Goal: Task Accomplishment & Management: Manage account settings

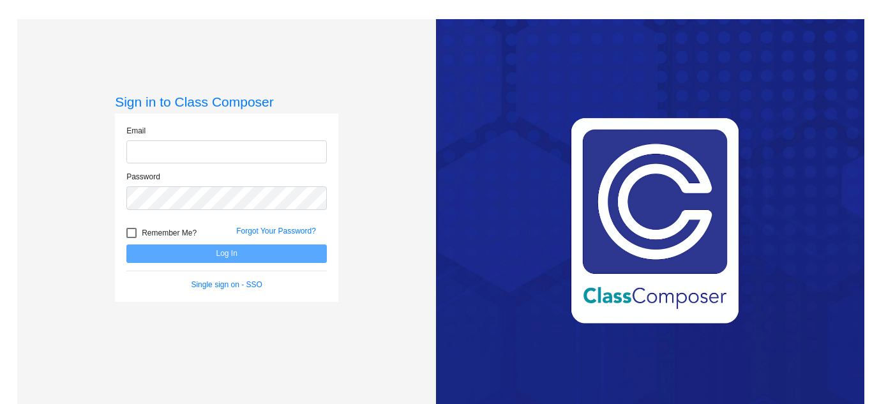
type input "[EMAIL_ADDRESS][DOMAIN_NAME]"
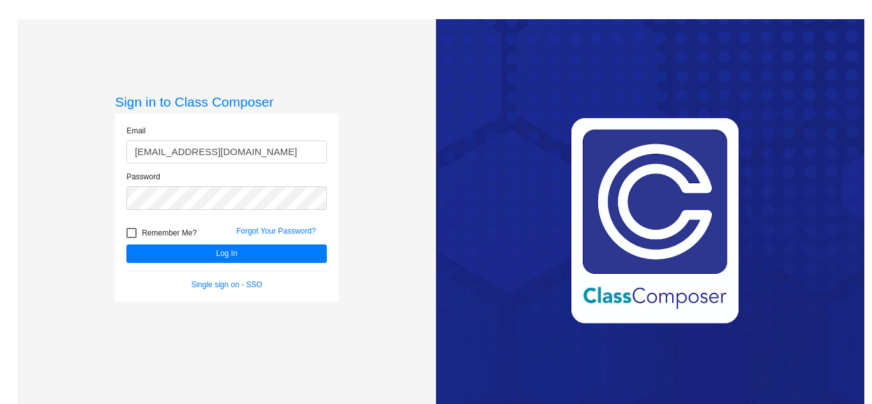
click at [442, 241] on div "Love Class Composer? Share it with a friend! If you're happy with Class Compose…" at bounding box center [650, 221] width 428 height 404
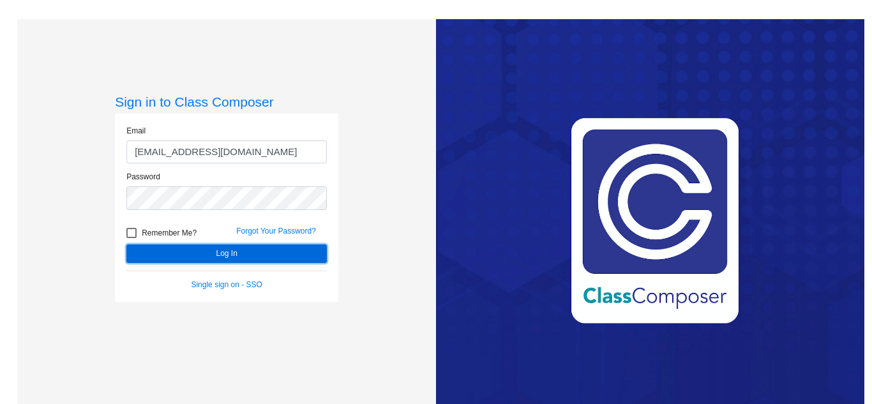
click at [263, 253] on button "Log In" at bounding box center [226, 254] width 200 height 19
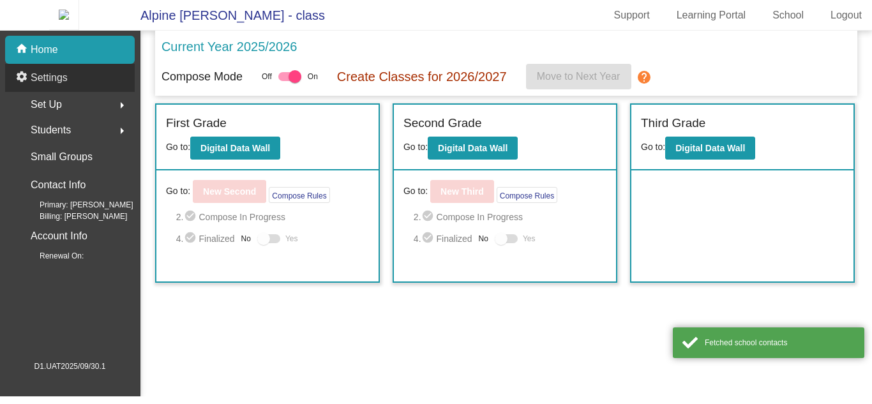
click at [113, 88] on div "settings Settings" at bounding box center [70, 78] width 130 height 28
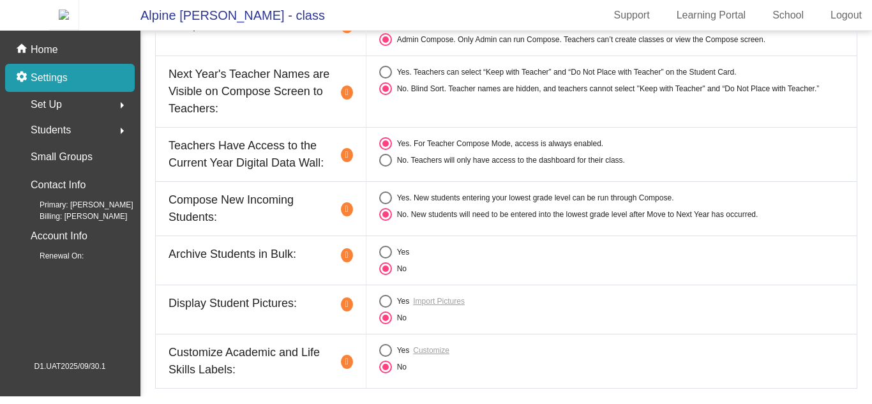
scroll to position [13, 0]
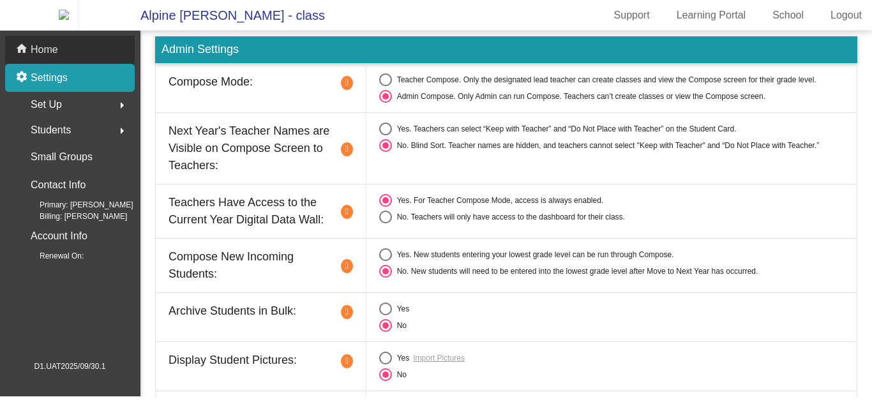
click at [63, 57] on div "home Home" at bounding box center [70, 50] width 130 height 28
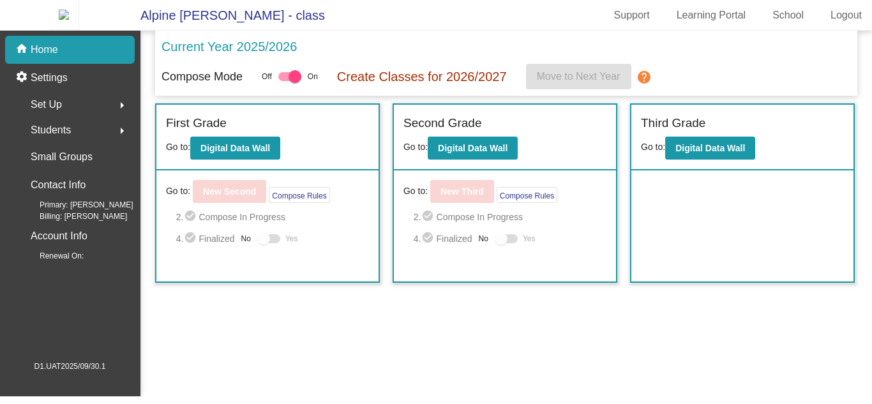
click at [95, 110] on div "Set Up arrow_right" at bounding box center [74, 105] width 122 height 26
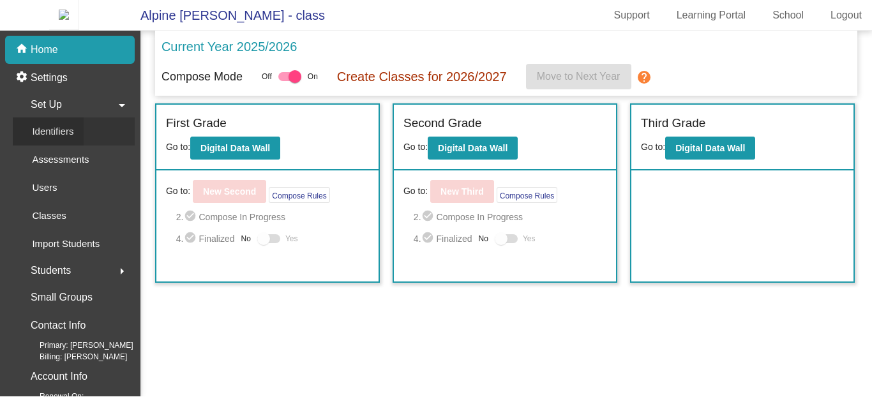
click at [99, 146] on link "Identifiers" at bounding box center [74, 131] width 122 height 28
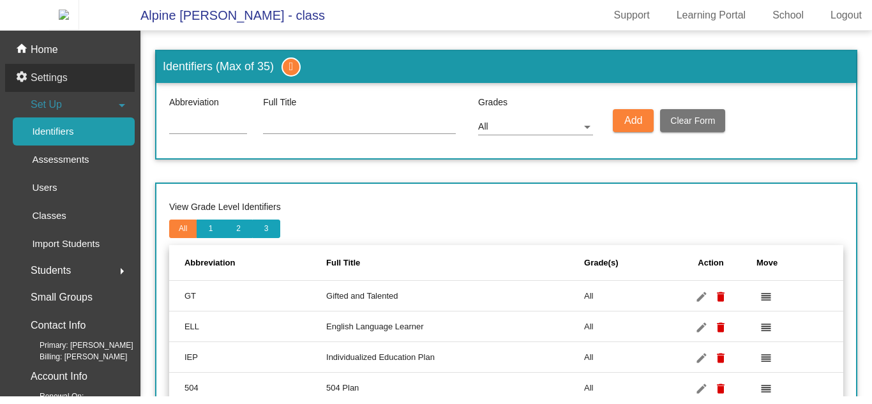
click at [100, 82] on div "settings Settings" at bounding box center [70, 78] width 130 height 28
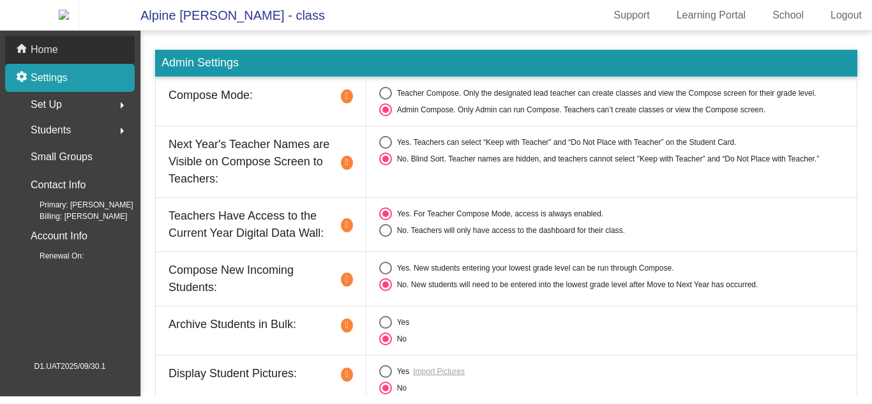
click at [102, 59] on div "home Home" at bounding box center [70, 50] width 130 height 28
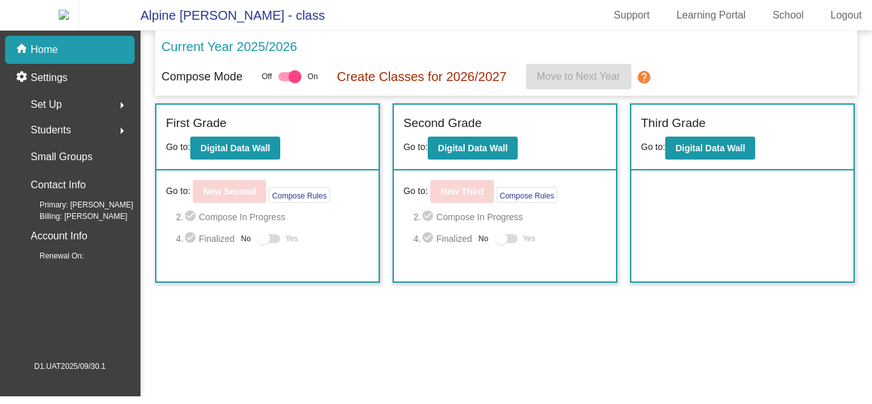
click at [91, 112] on div "Set Up arrow_right" at bounding box center [74, 105] width 122 height 26
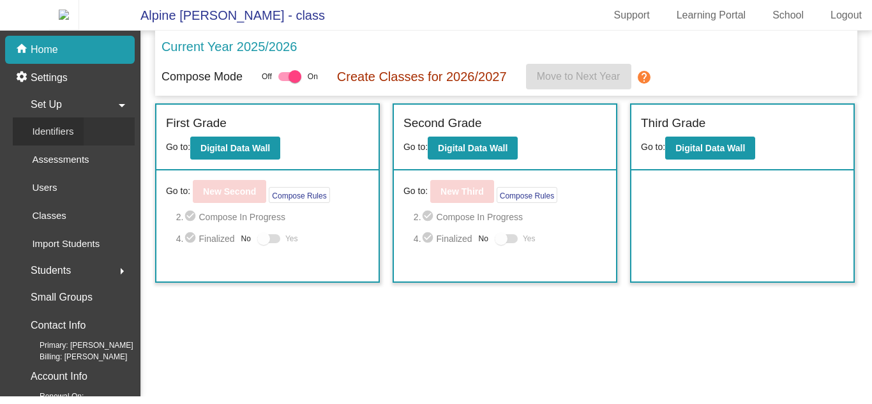
click at [87, 145] on link "Identifiers" at bounding box center [74, 131] width 122 height 28
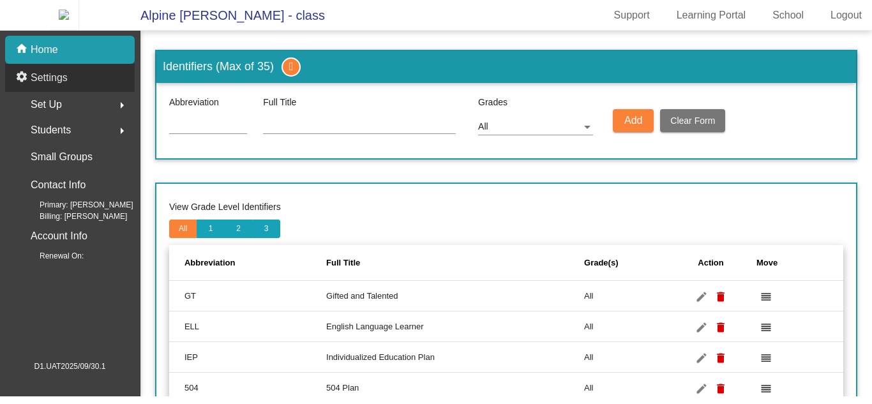
click at [98, 90] on div "settings Settings" at bounding box center [70, 78] width 130 height 28
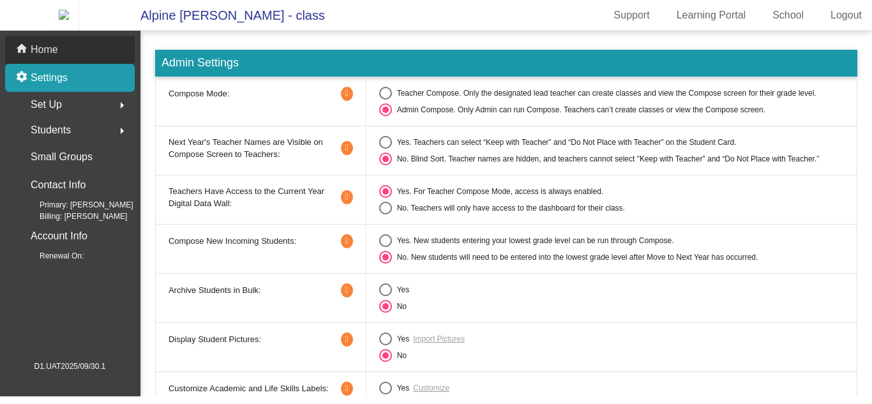
click at [113, 52] on div "home Home" at bounding box center [70, 50] width 130 height 28
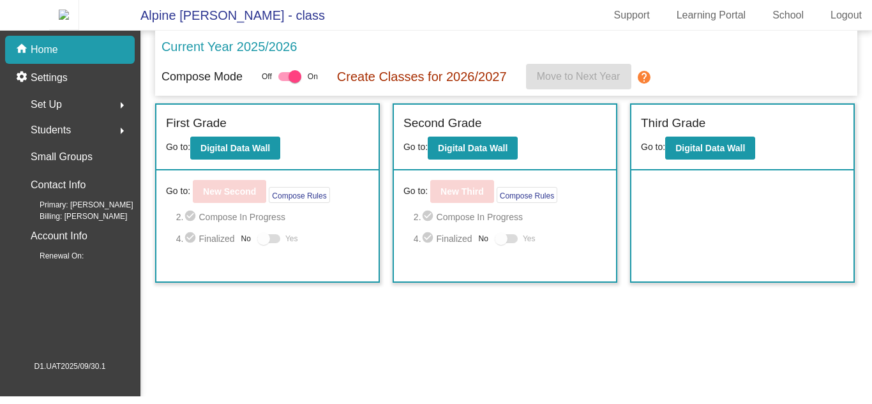
click at [98, 110] on div "Set Up arrow_right" at bounding box center [74, 105] width 122 height 26
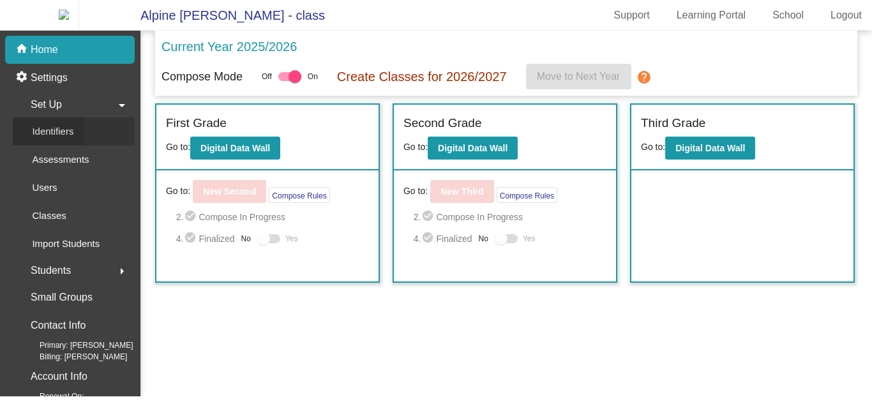
click at [97, 144] on link "Identifiers" at bounding box center [74, 131] width 122 height 28
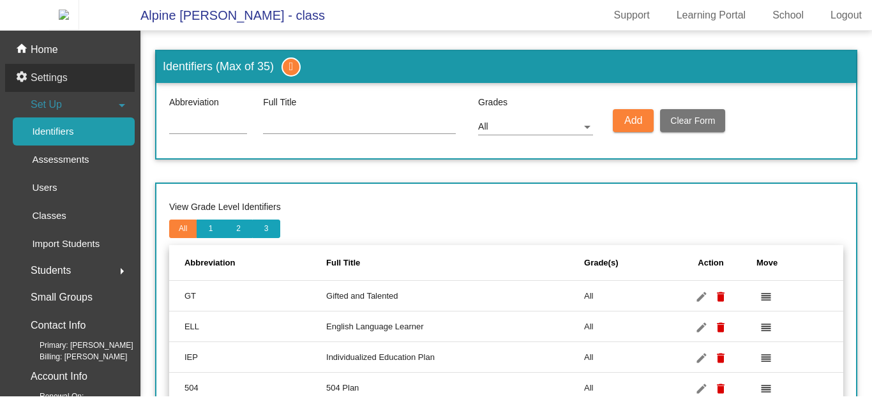
click at [96, 92] on div "settings Settings" at bounding box center [70, 78] width 130 height 28
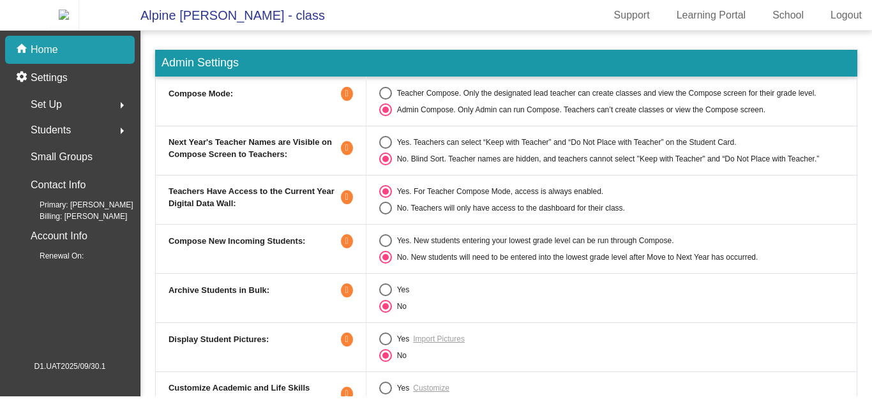
click at [350, 101] on icon at bounding box center [347, 94] width 12 height 14
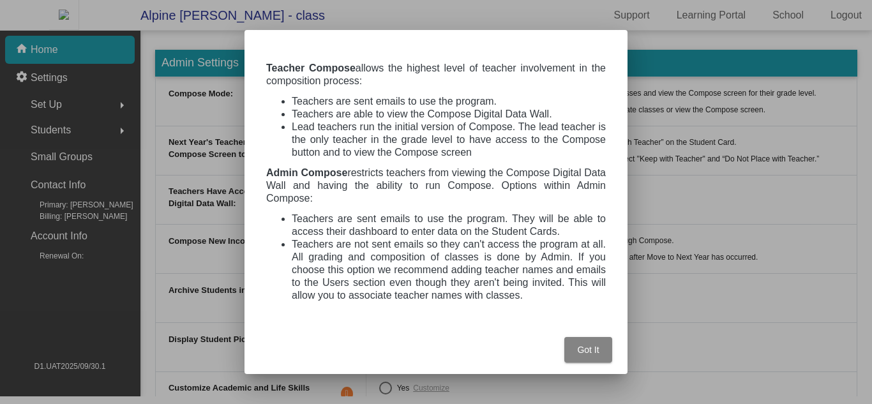
click at [589, 354] on span "Got It" at bounding box center [588, 350] width 22 height 10
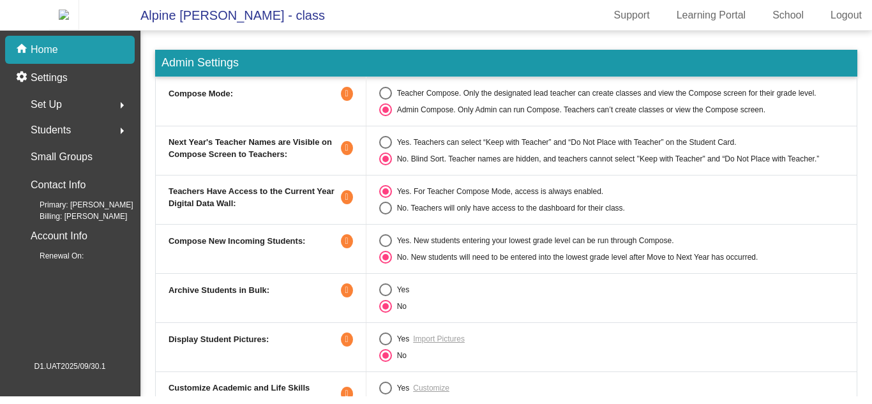
click at [347, 155] on icon at bounding box center [347, 148] width 12 height 14
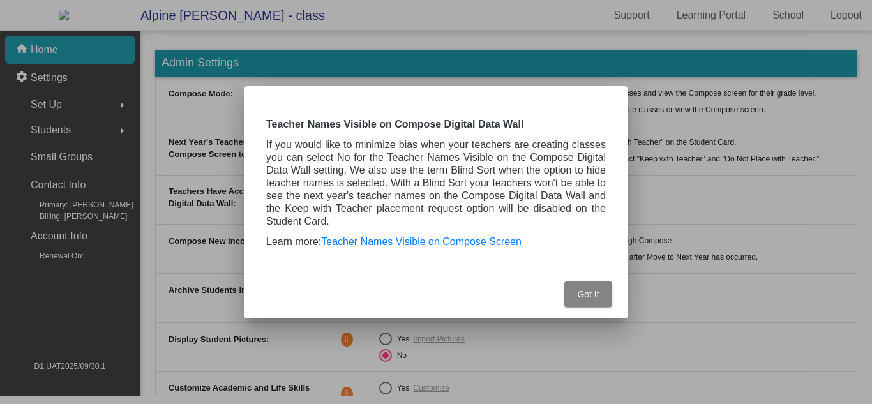
click at [608, 299] on button "Got It" at bounding box center [588, 295] width 48 height 26
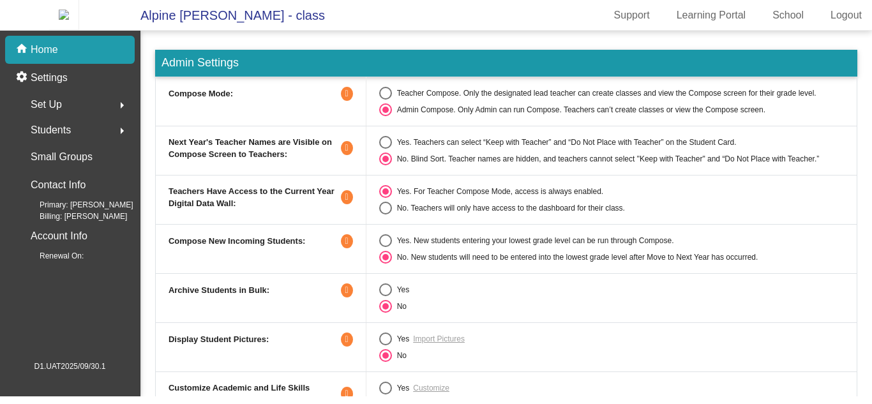
click at [341, 101] on icon at bounding box center [347, 94] width 12 height 14
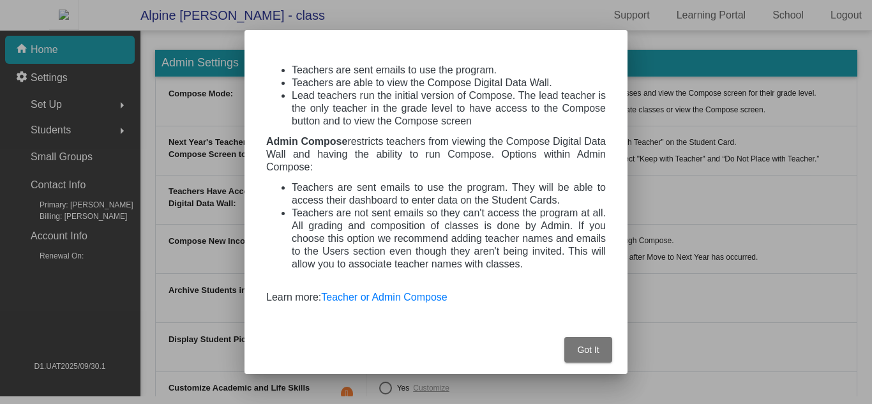
scroll to position [56, 0]
click at [582, 354] on span "Got It" at bounding box center [588, 350] width 22 height 10
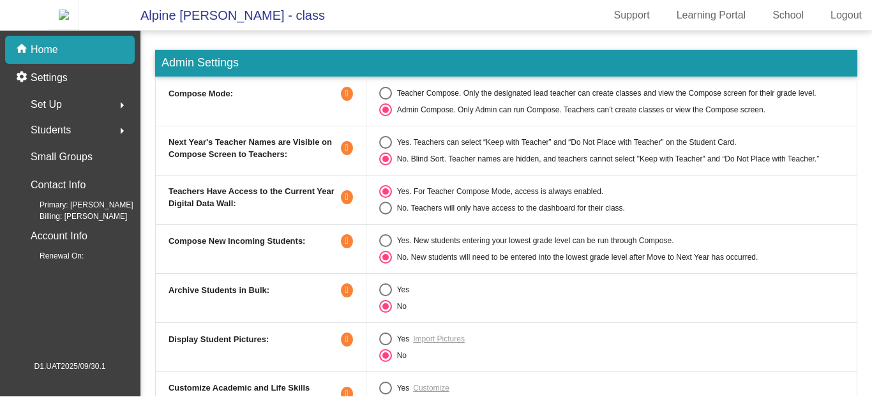
click at [349, 155] on icon at bounding box center [347, 148] width 12 height 14
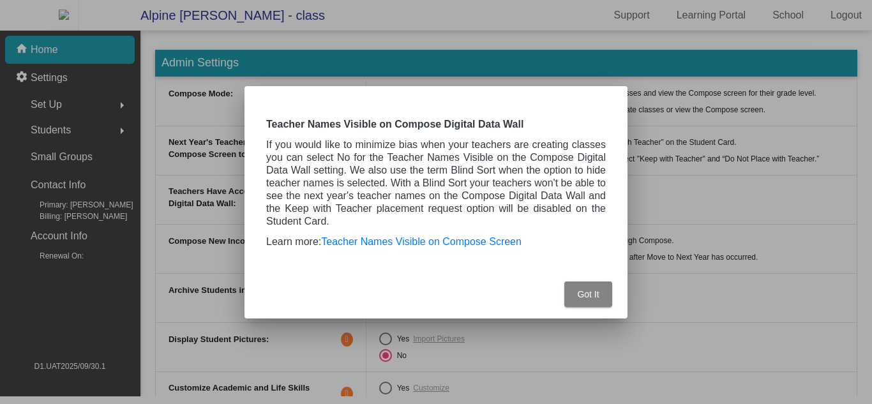
click at [589, 292] on span "Got It" at bounding box center [588, 294] width 22 height 10
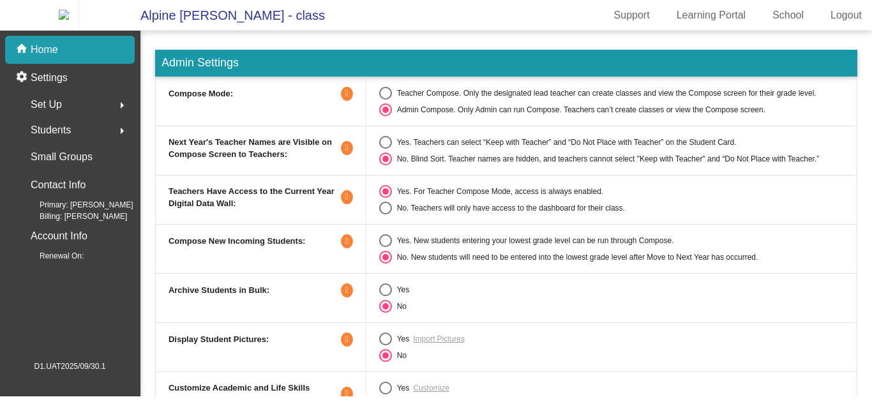
click at [345, 245] on icon at bounding box center [347, 241] width 12 height 14
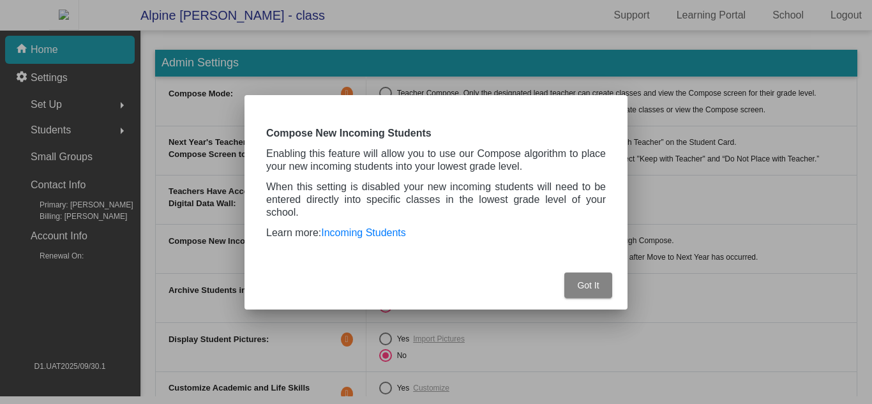
click at [589, 294] on button "Got It" at bounding box center [588, 286] width 48 height 26
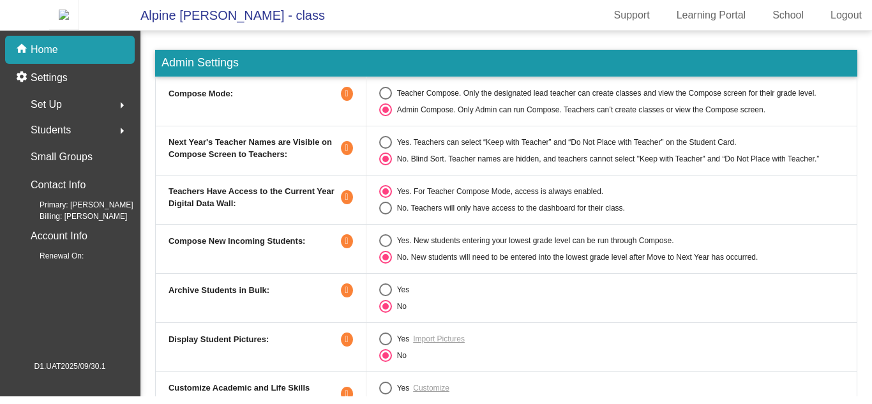
click at [344, 100] on icon at bounding box center [347, 94] width 12 height 14
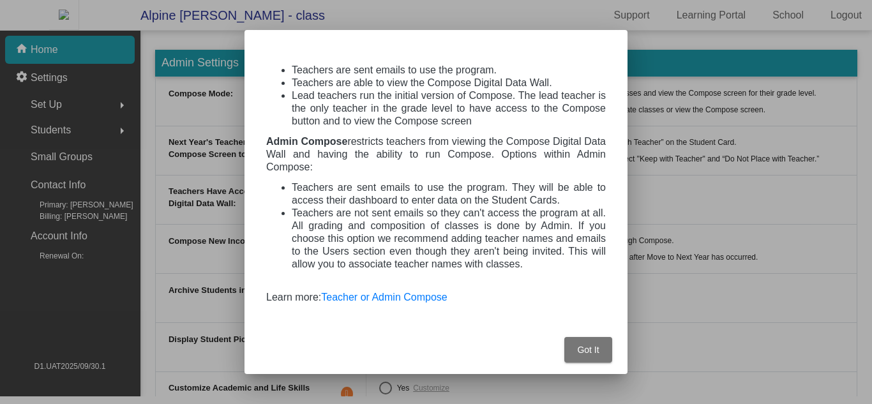
scroll to position [0, 0]
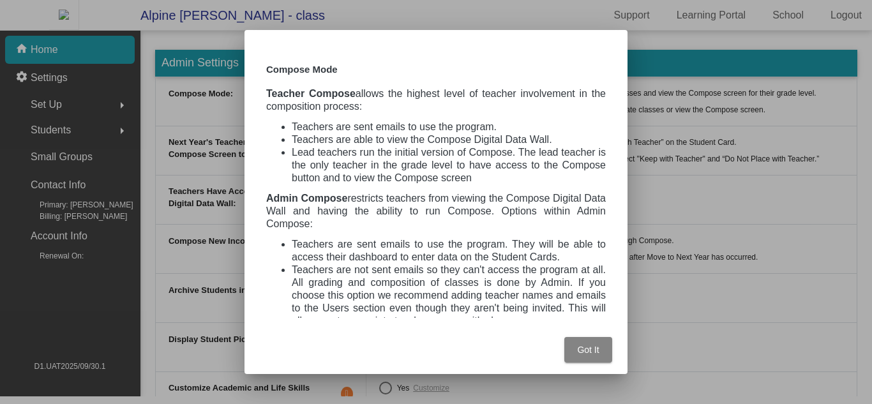
click at [590, 354] on span "Got It" at bounding box center [588, 350] width 22 height 10
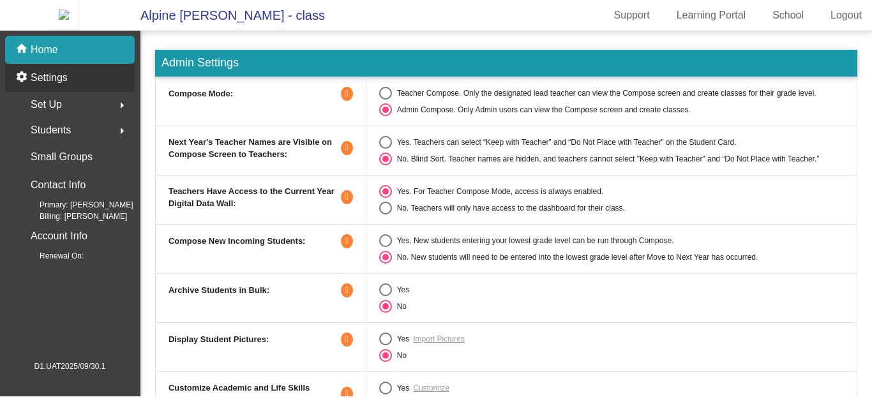
click at [100, 90] on div "settings Settings" at bounding box center [70, 78] width 130 height 28
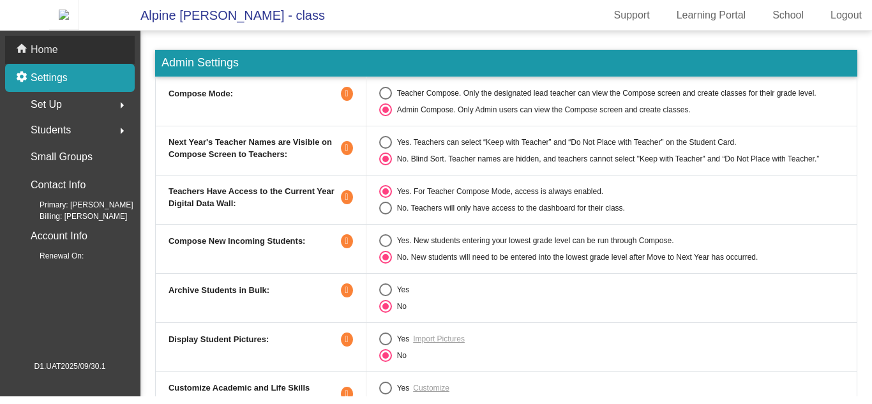
click at [103, 64] on div "home Home" at bounding box center [70, 50] width 130 height 28
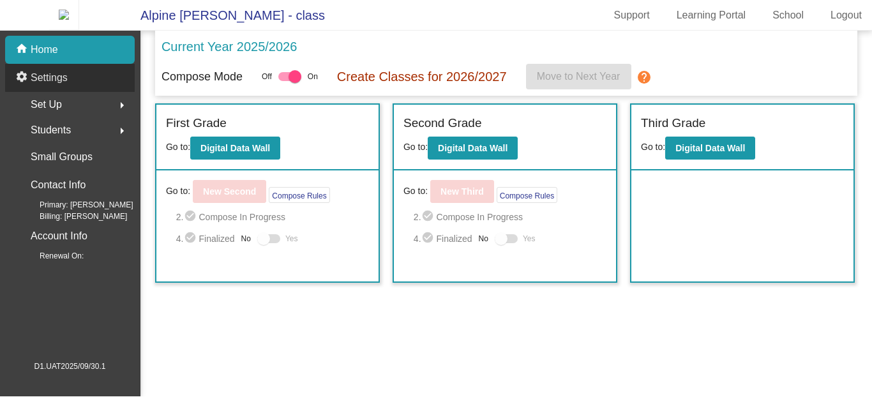
click at [103, 83] on div "settings Settings" at bounding box center [70, 78] width 130 height 28
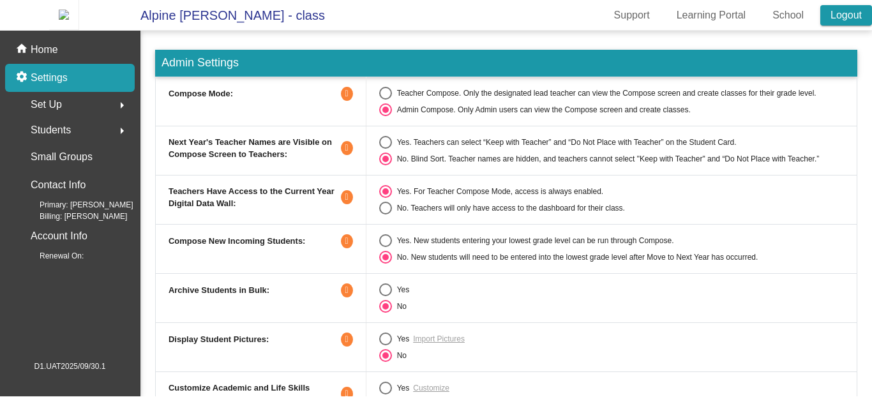
click at [843, 26] on link "Logout" at bounding box center [847, 15] width 52 height 20
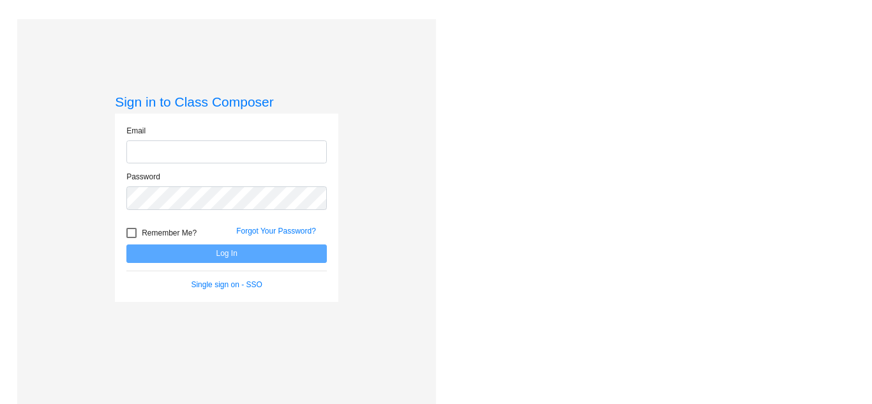
type input "[EMAIL_ADDRESS][DOMAIN_NAME]"
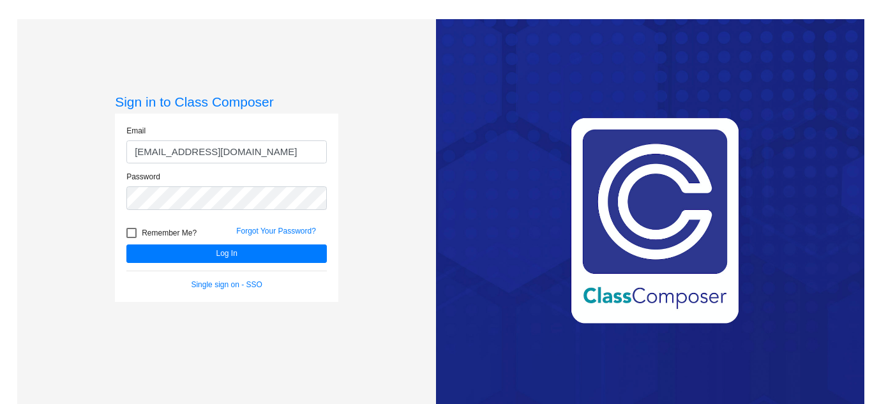
click at [411, 280] on div "Sign in to Class Composer Email [EMAIL_ADDRESS][DOMAIN_NAME] Password Remember …" at bounding box center [226, 221] width 419 height 404
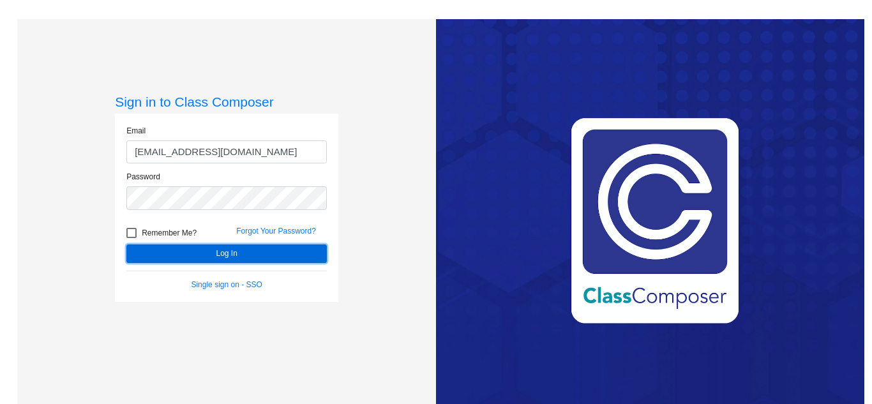
click at [289, 260] on button "Log In" at bounding box center [226, 254] width 200 height 19
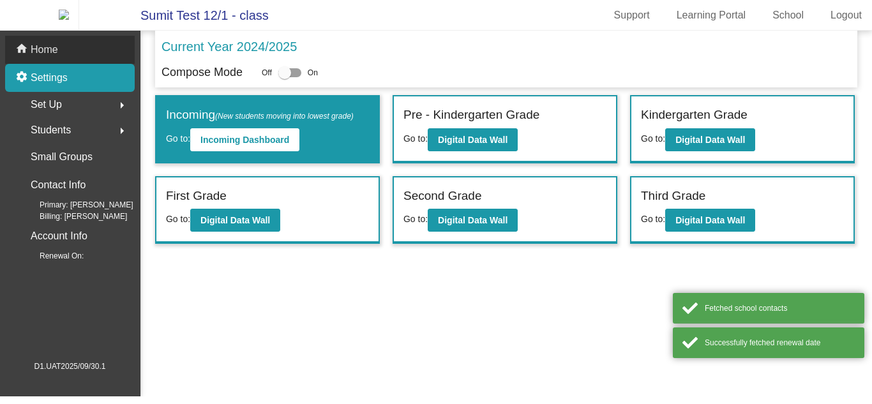
click at [111, 59] on div "home Home" at bounding box center [70, 50] width 130 height 28
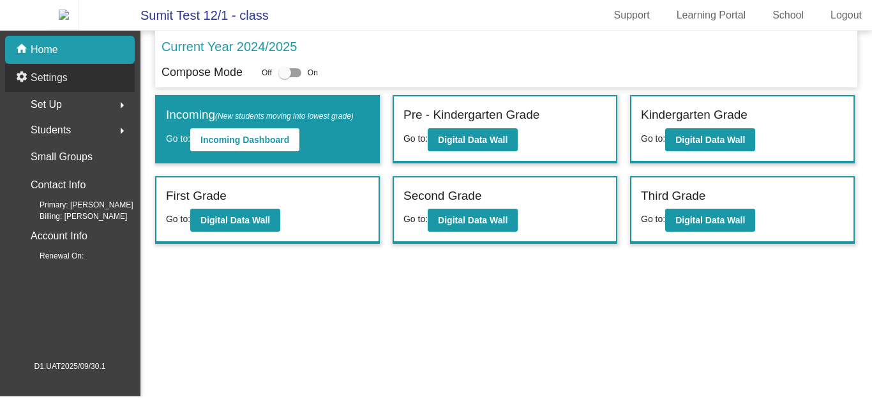
click at [105, 87] on div "settings Settings" at bounding box center [70, 78] width 130 height 28
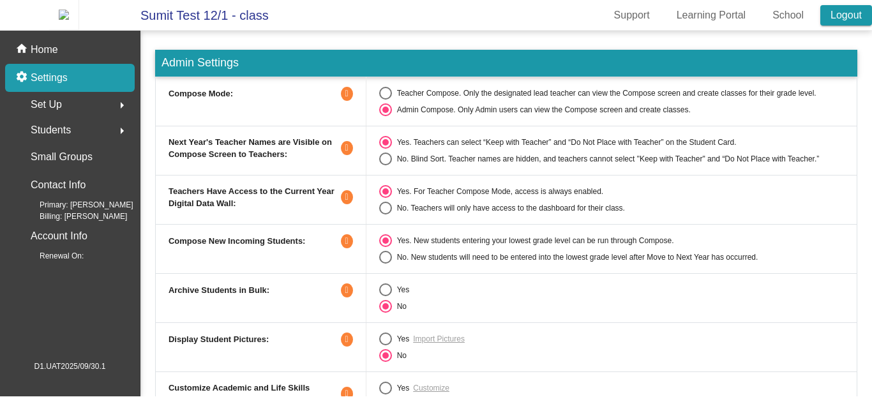
click at [869, 25] on link "Logout" at bounding box center [847, 15] width 52 height 20
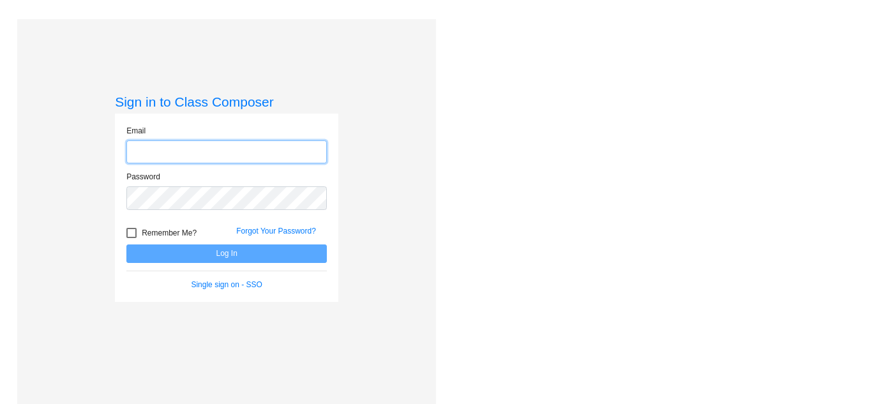
type input "[EMAIL_ADDRESS][DOMAIN_NAME]"
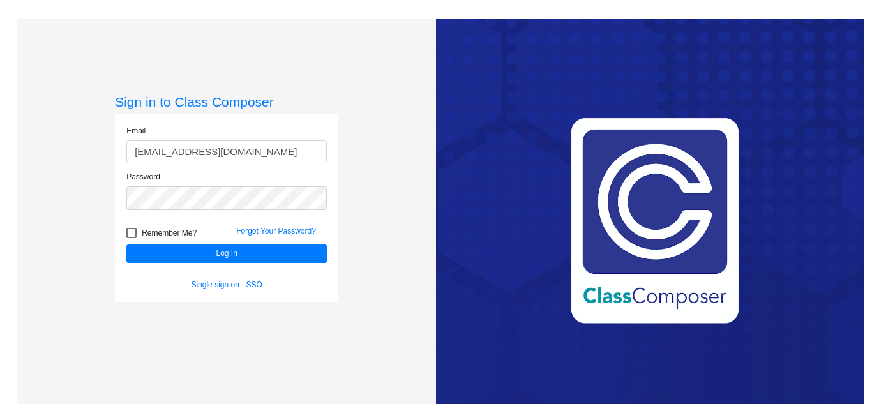
click at [416, 216] on div "Sign in to Class Composer Email [EMAIL_ADDRESS][DOMAIN_NAME] Password Remember …" at bounding box center [226, 221] width 419 height 404
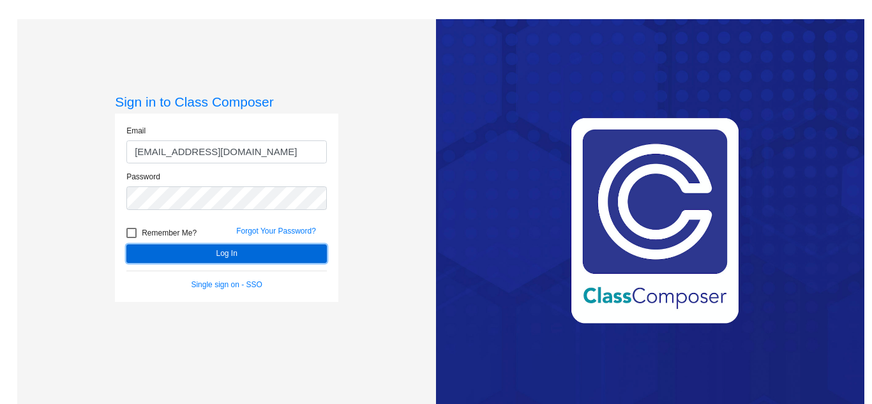
click at [289, 253] on button "Log In" at bounding box center [226, 254] width 200 height 19
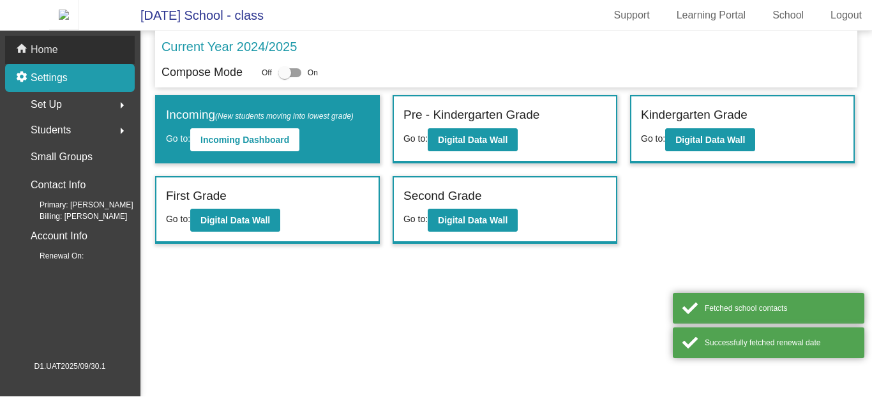
click at [80, 62] on div "home Home" at bounding box center [70, 50] width 130 height 28
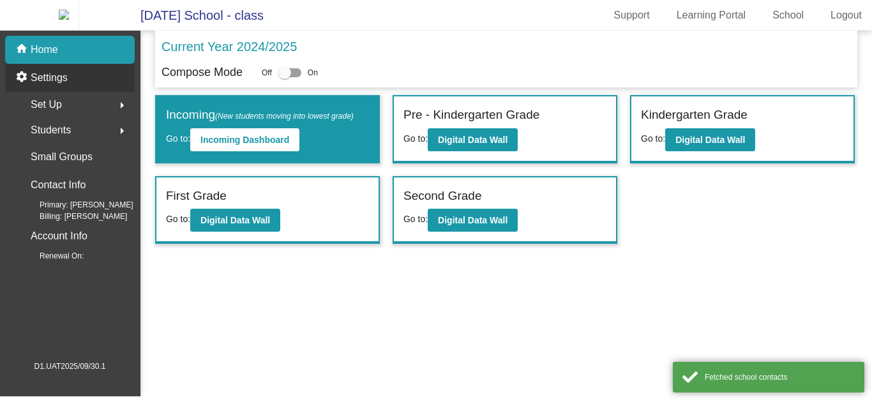
click at [84, 87] on div "settings Settings" at bounding box center [70, 78] width 130 height 28
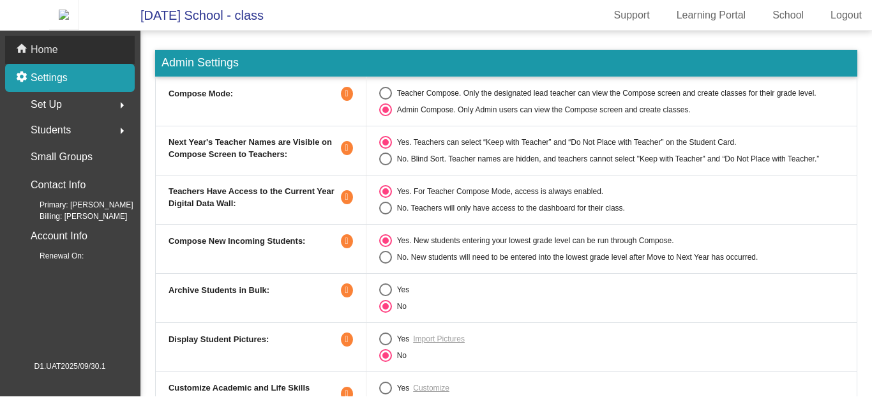
click at [88, 52] on div "home Home" at bounding box center [70, 50] width 130 height 28
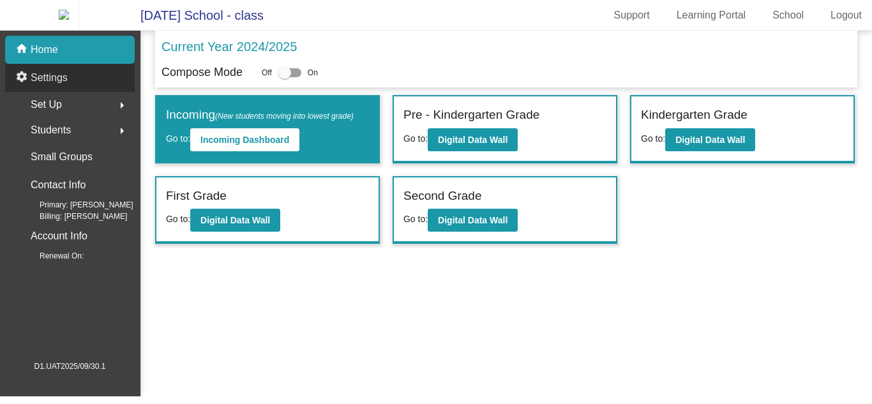
click at [86, 86] on div "settings Settings" at bounding box center [70, 78] width 130 height 28
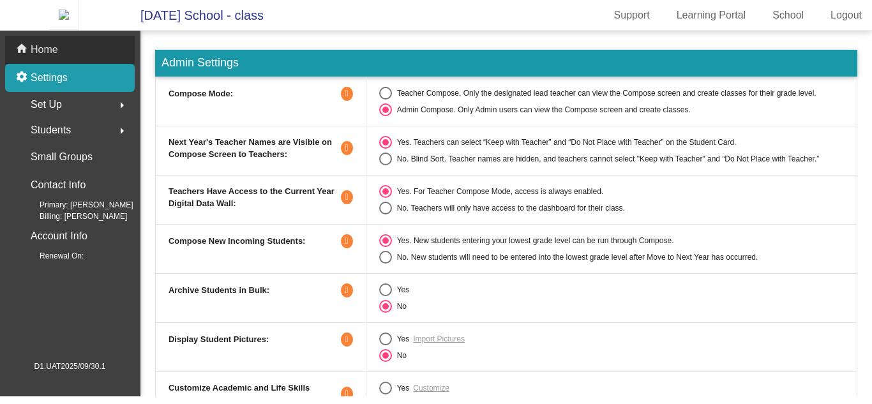
click at [98, 57] on div "home Home" at bounding box center [70, 50] width 130 height 28
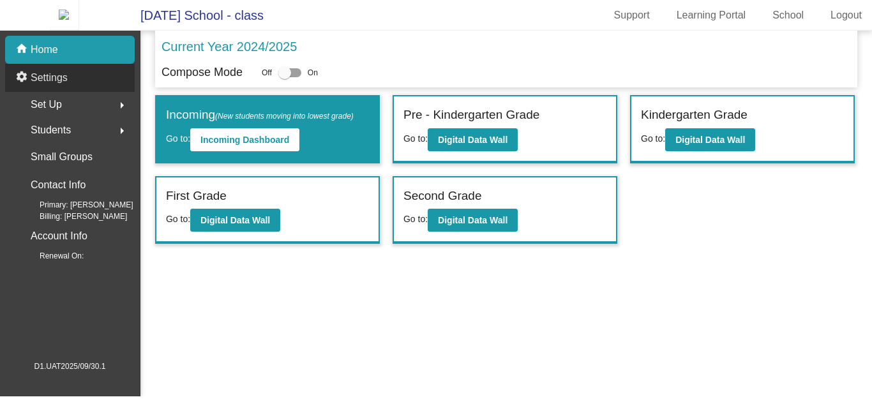
click at [90, 91] on div "settings Settings" at bounding box center [70, 78] width 130 height 28
